Goal: Task Accomplishment & Management: Manage account settings

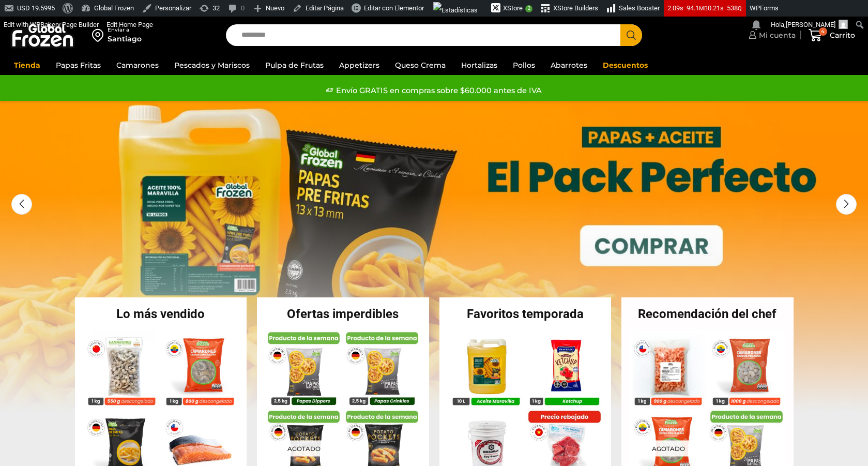
click at [757, 40] on span "Mi cuenta" at bounding box center [775, 35] width 39 height 10
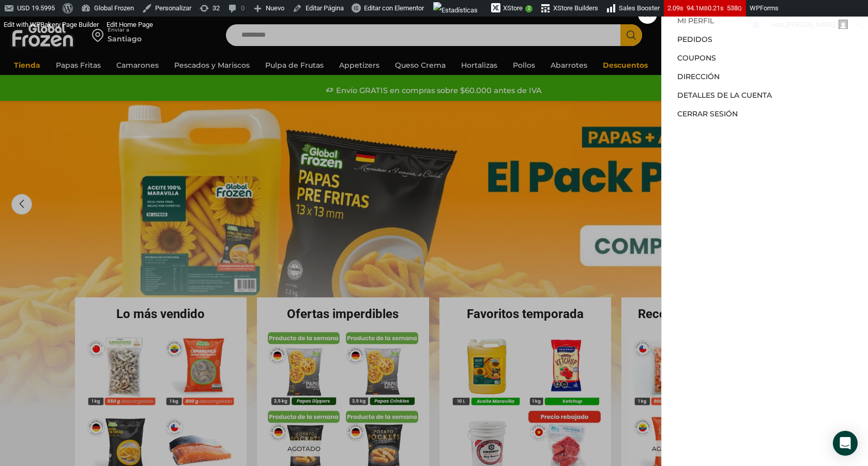
click at [682, 24] on link "Mi perfil" at bounding box center [695, 20] width 37 height 9
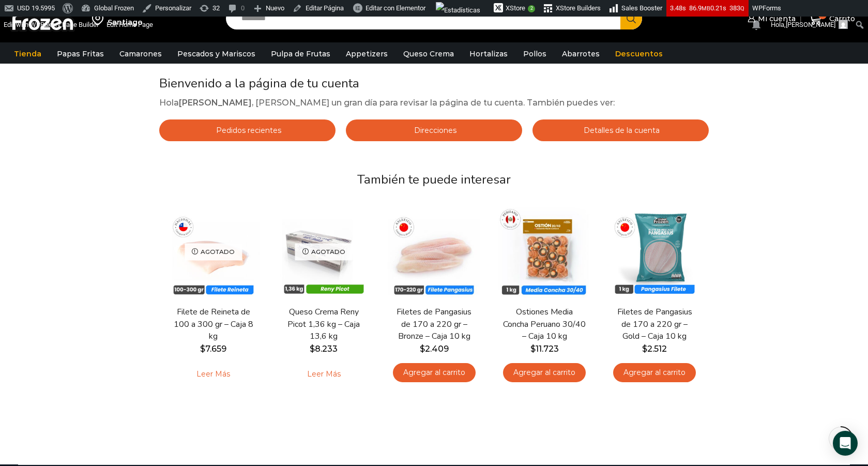
scroll to position [105, 0]
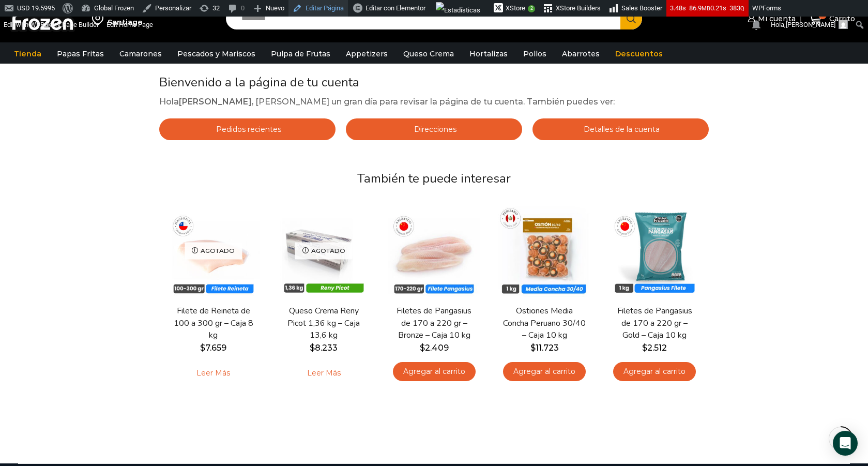
click at [338, 6] on link "Editar Página" at bounding box center [317, 8] width 59 height 17
